Goal: Transaction & Acquisition: Purchase product/service

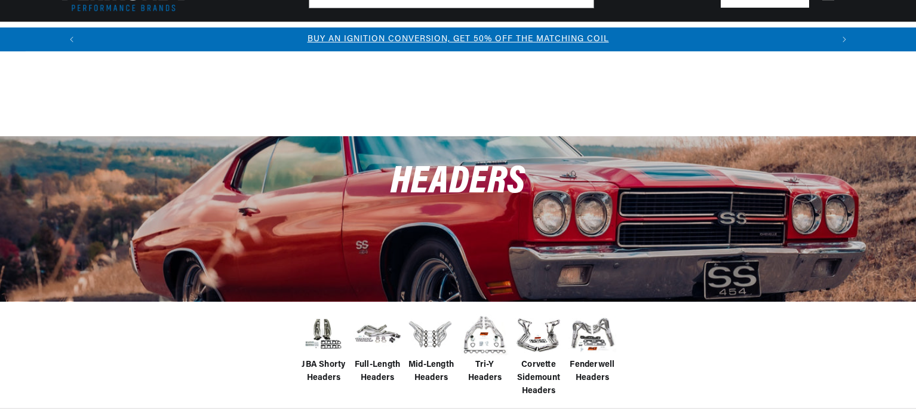
scroll to position [179, 0]
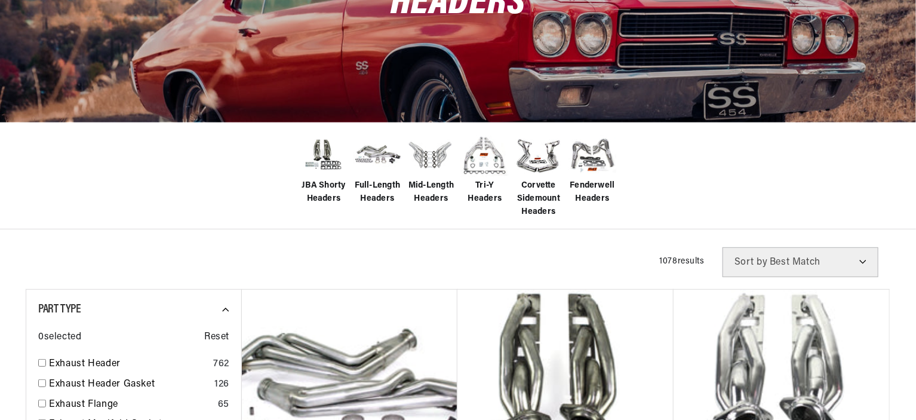
click at [384, 192] on span "Full-Length Headers" at bounding box center [378, 192] width 48 height 27
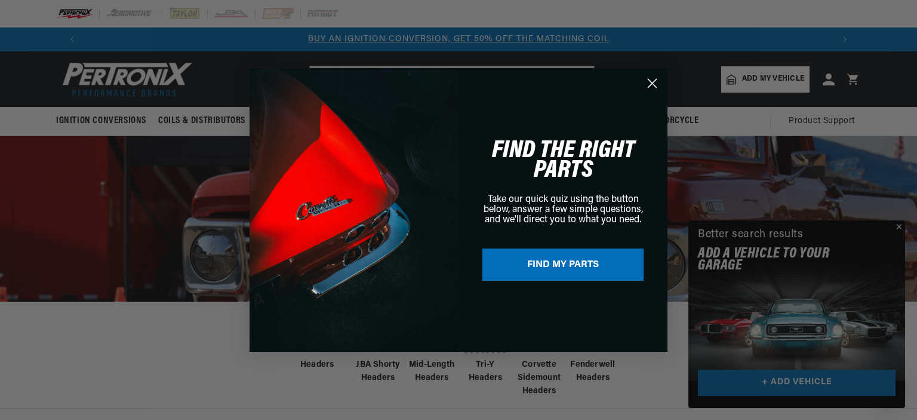
click at [649, 79] on icon "Close dialog" at bounding box center [653, 83] width 8 height 8
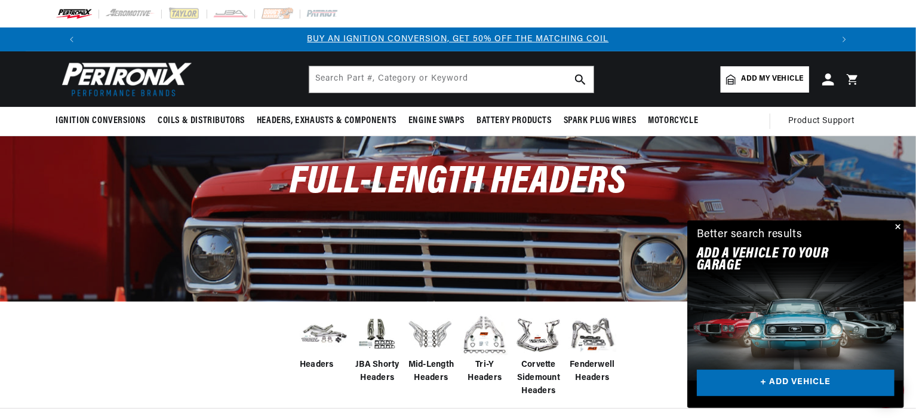
click at [898, 226] on button "Close" at bounding box center [897, 227] width 14 height 14
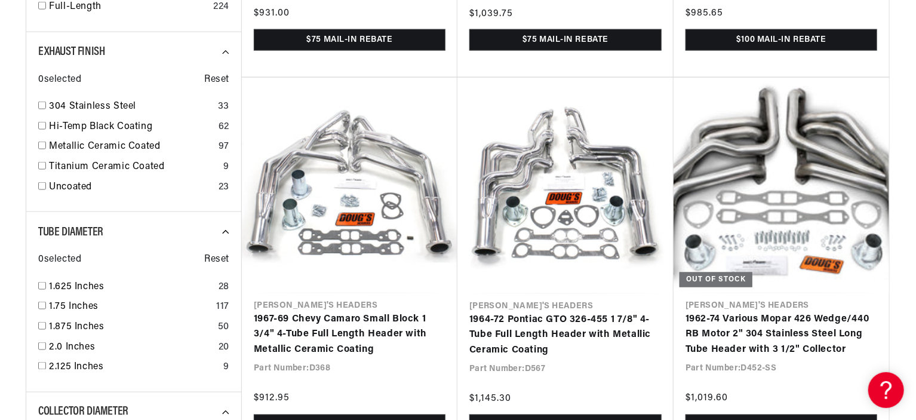
scroll to position [0, 745]
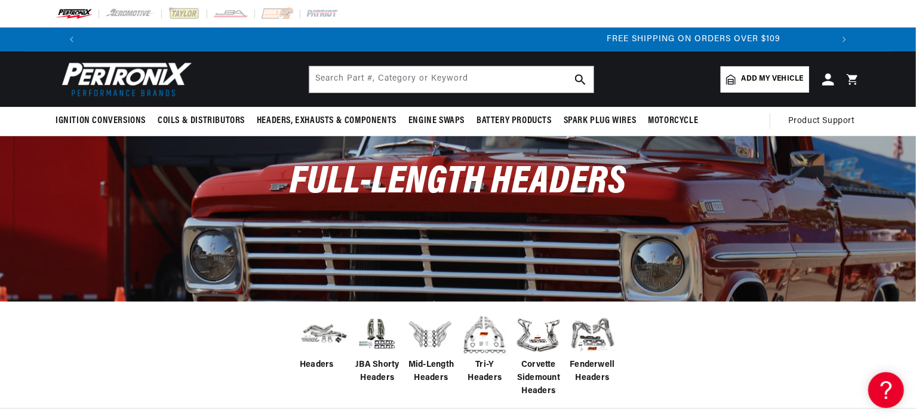
click at [751, 82] on span "Add my vehicle" at bounding box center [773, 78] width 62 height 11
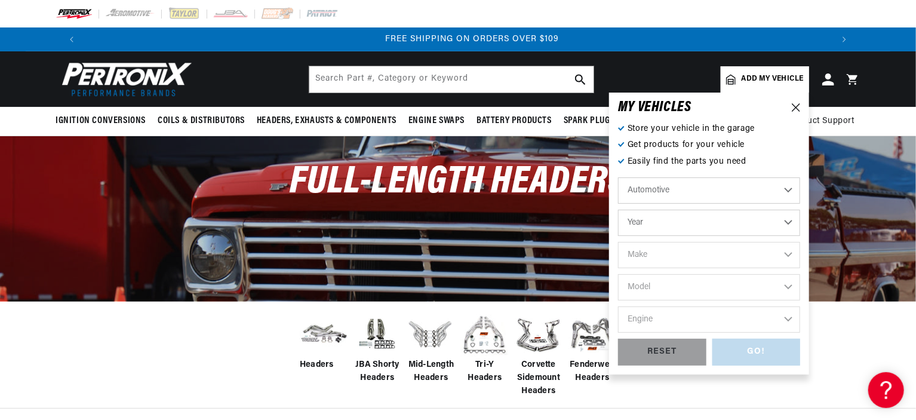
scroll to position [0, 1491]
click at [663, 192] on select "Automotive Agricultural Industrial Marine Motorcycle" at bounding box center [709, 190] width 182 height 26
click at [618, 177] on select "Automotive Agricultural Industrial Marine Motorcycle" at bounding box center [709, 190] width 182 height 26
click at [664, 214] on select "Year 2022 2021 2020 2019 2018 2017 2016 2015 2014 2013 2012 2011 2010 2009 2008…" at bounding box center [709, 223] width 182 height 26
select select "1965"
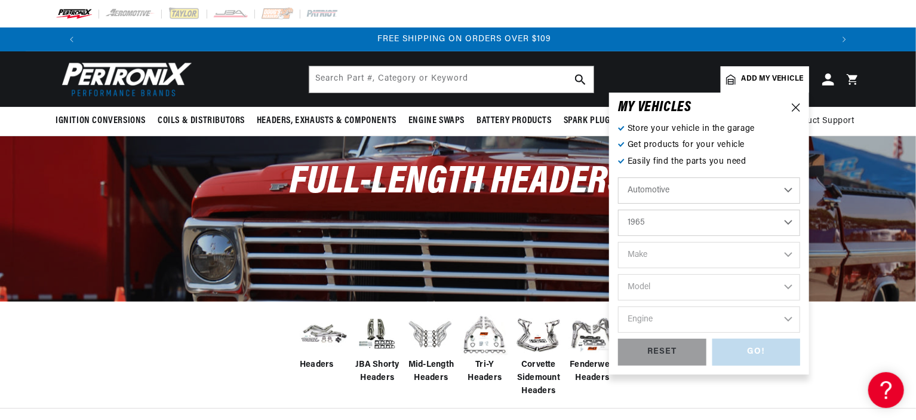
click at [618, 210] on select "Year 2022 2021 2020 2019 2018 2017 2016 2015 2014 2013 2012 2011 2010 2009 2008…" at bounding box center [709, 223] width 182 height 26
select select "1965"
click at [658, 263] on select "Make Alfa Romeo American Motors Aston Martin Austin Austin Healey Avanti Bentle…" at bounding box center [709, 255] width 182 height 26
select select "Dodge"
click at [618, 242] on select "Make Alfa Romeo American Motors Aston Martin Austin Austin Healey Avanti Bentle…" at bounding box center [709, 255] width 182 height 26
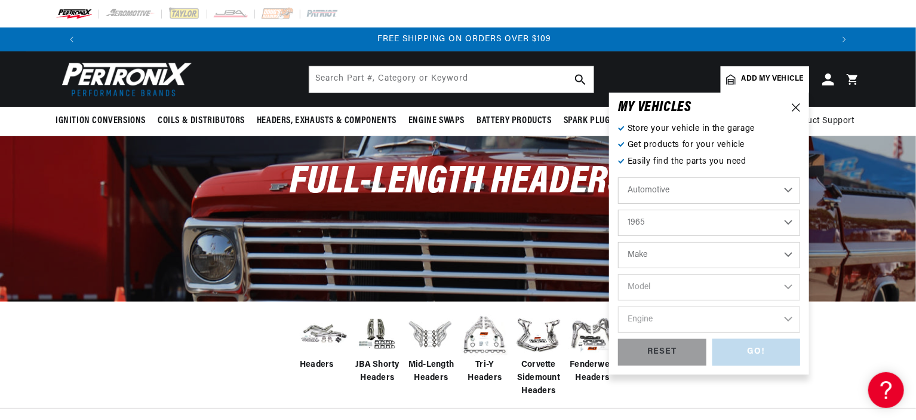
select select "Dodge"
click at [678, 293] on select "Model 880 A100 A100 Truck Coronet D100 Series D200 Series D300 Series Dart Mona…" at bounding box center [709, 287] width 182 height 26
select select "Dart"
click at [618, 274] on select "Model 880 A100 A100 Truck Coronet D100 Series D200 Series D300 Series Dart Mona…" at bounding box center [709, 287] width 182 height 26
select select "Dart"
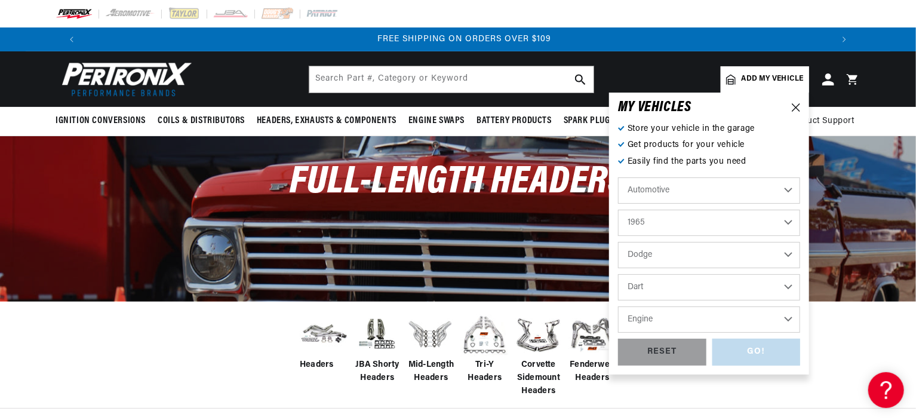
click at [668, 327] on select "Engine 3.2L 5.6L 6.8L 170cid / 2.8L 225cid / 3.7L 273cid / 4.5L 318cid / 5.2L 3…" at bounding box center [709, 319] width 182 height 26
select select "273cid-4.5L"
click at [618, 306] on select "Engine 3.2L 5.6L 6.8L 170cid / 2.8L 225cid / 3.7L 273cid / 4.5L 318cid / 5.2L 3…" at bounding box center [709, 319] width 182 height 26
click at [705, 315] on select "3.2L 5.6L 6.8L 170cid / 2.8L 225cid / 3.7L 273cid / 4.5L 318cid / 5.2L 361cid /…" at bounding box center [709, 319] width 182 height 26
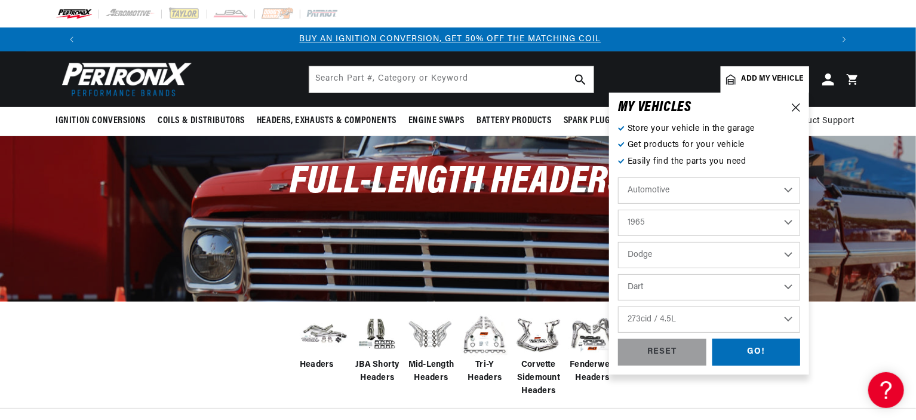
scroll to position [0, 0]
click at [618, 306] on select "3.2L 5.6L 6.8L 170cid / 2.8L 225cid / 3.7L 273cid / 4.5L 318cid / 5.2L 361cid /…" at bounding box center [709, 319] width 182 height 26
select select "318cid-5.2L"
click at [738, 355] on div "GO!" at bounding box center [756, 352] width 88 height 27
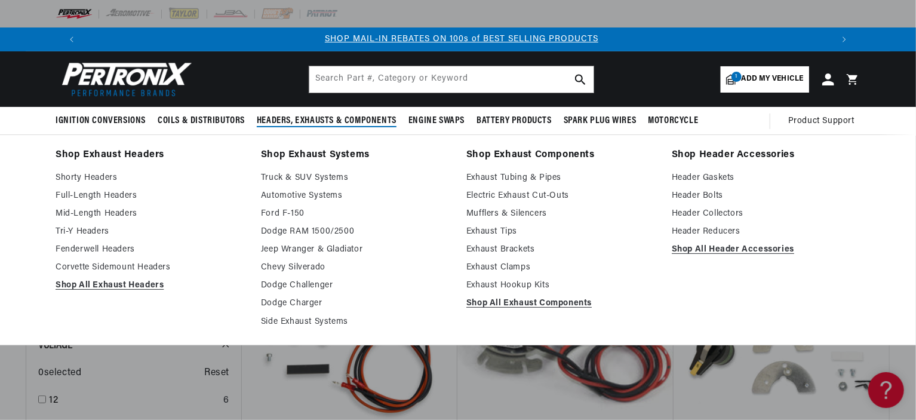
click at [287, 124] on span "Headers, Exhausts & Components" at bounding box center [327, 121] width 140 height 13
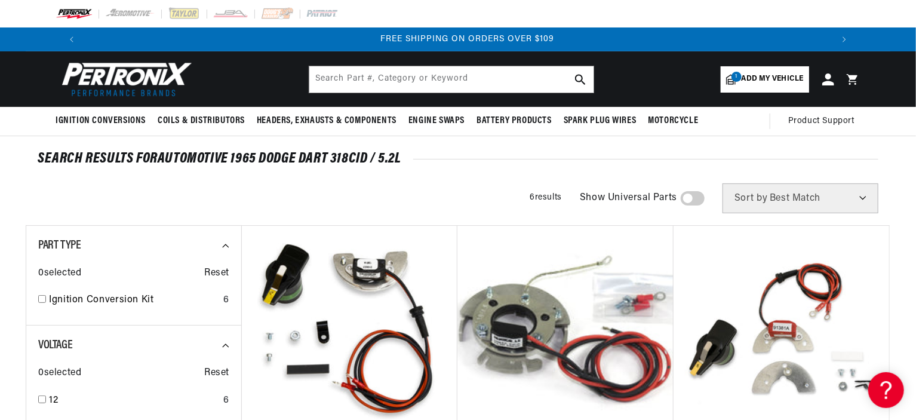
scroll to position [0, 1491]
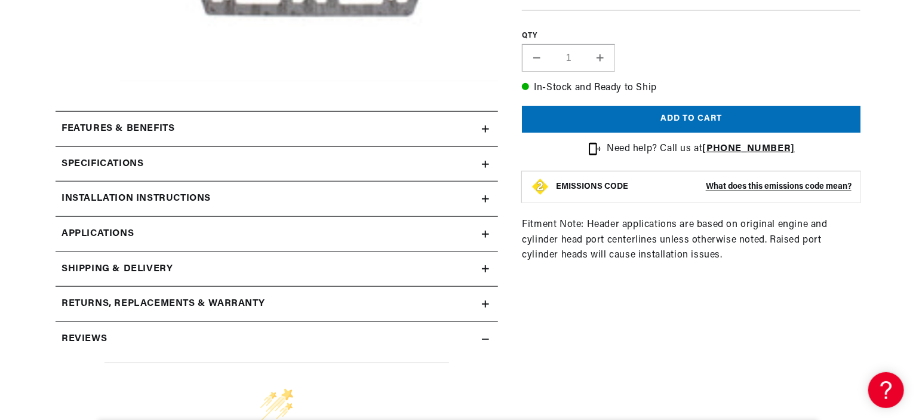
scroll to position [478, 0]
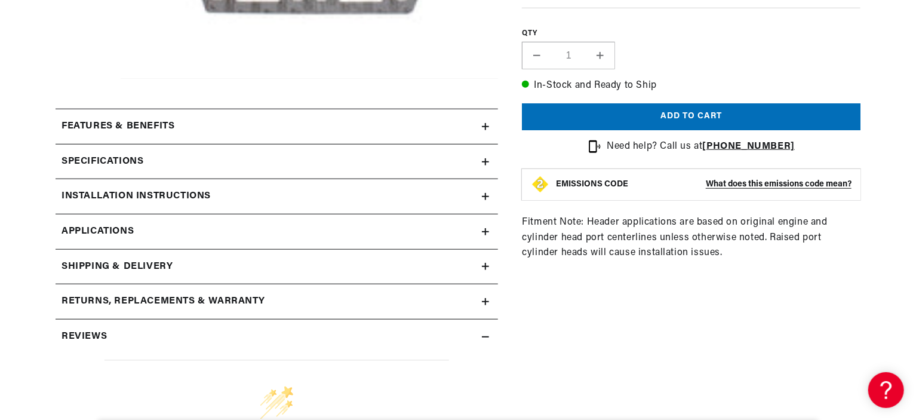
click at [136, 159] on h2 "Specifications" at bounding box center [103, 162] width 82 height 16
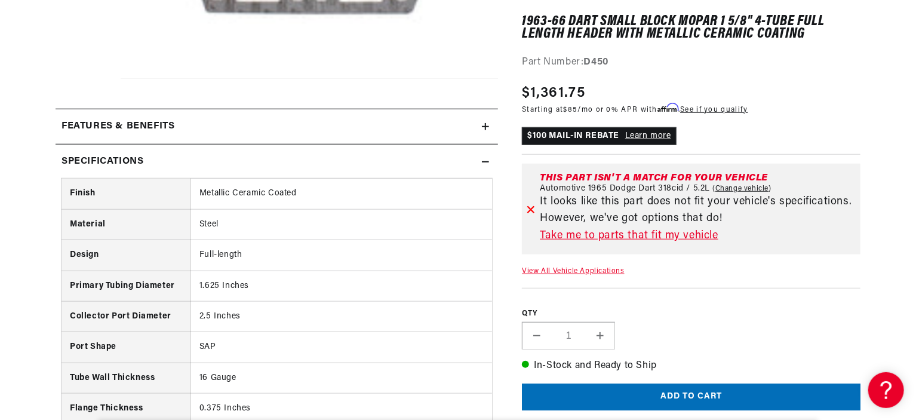
scroll to position [0, 745]
click at [136, 159] on h2 "Specifications" at bounding box center [103, 162] width 82 height 16
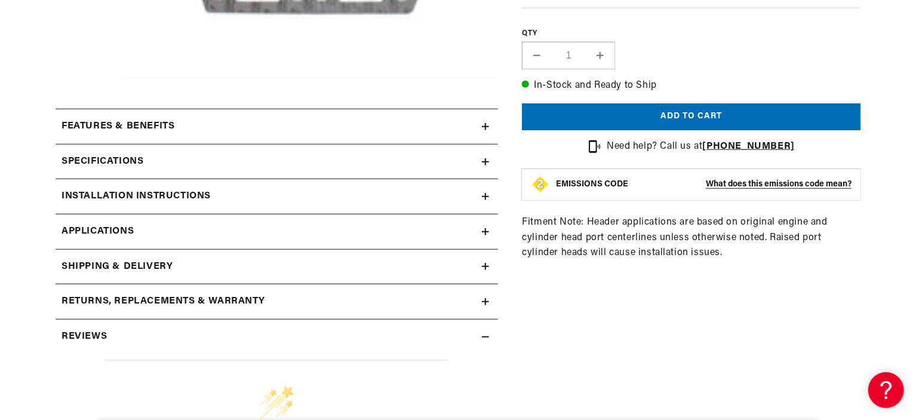
click at [140, 196] on h2 "Installation instructions" at bounding box center [136, 197] width 149 height 16
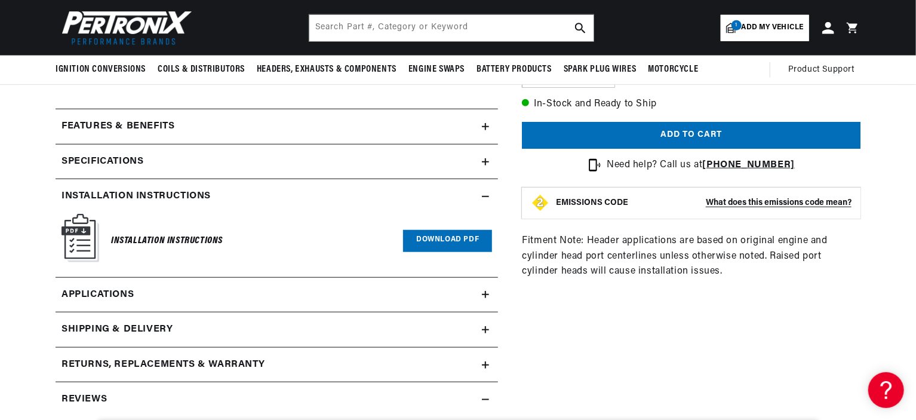
scroll to position [0, 1491]
click at [453, 238] on link "Download PDF" at bounding box center [447, 241] width 89 height 22
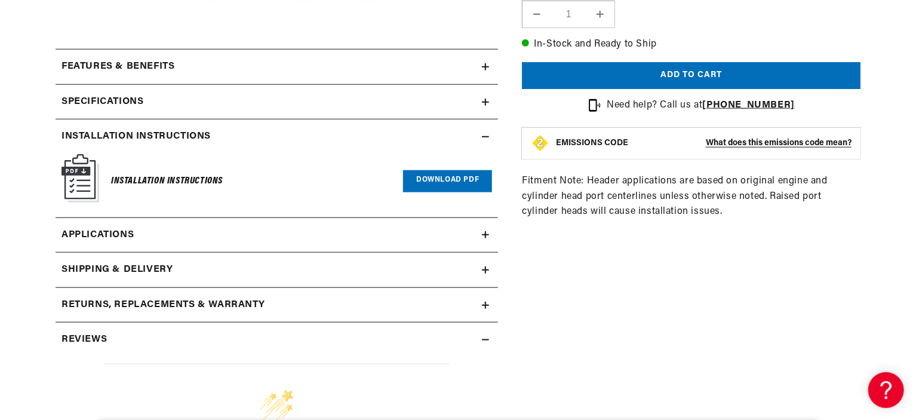
scroll to position [0, 745]
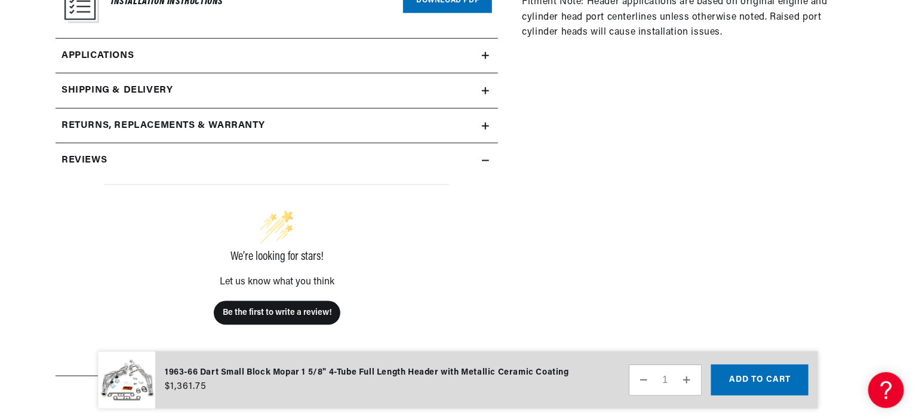
click at [437, 53] on link "Applications" at bounding box center [277, 56] width 443 height 35
